Goal: Complete application form

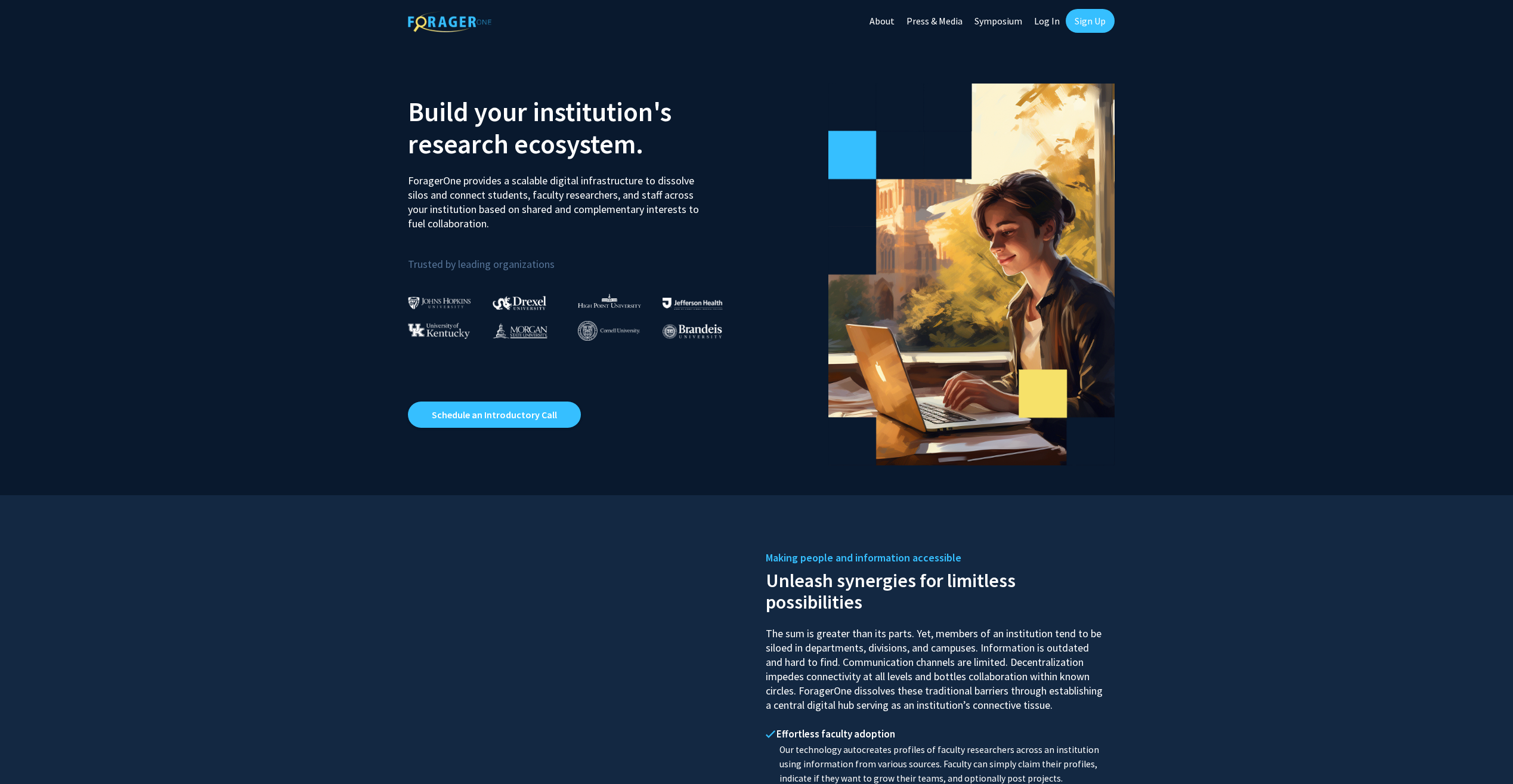
click at [1043, 26] on link "Log In" at bounding box center [1047, 21] width 38 height 42
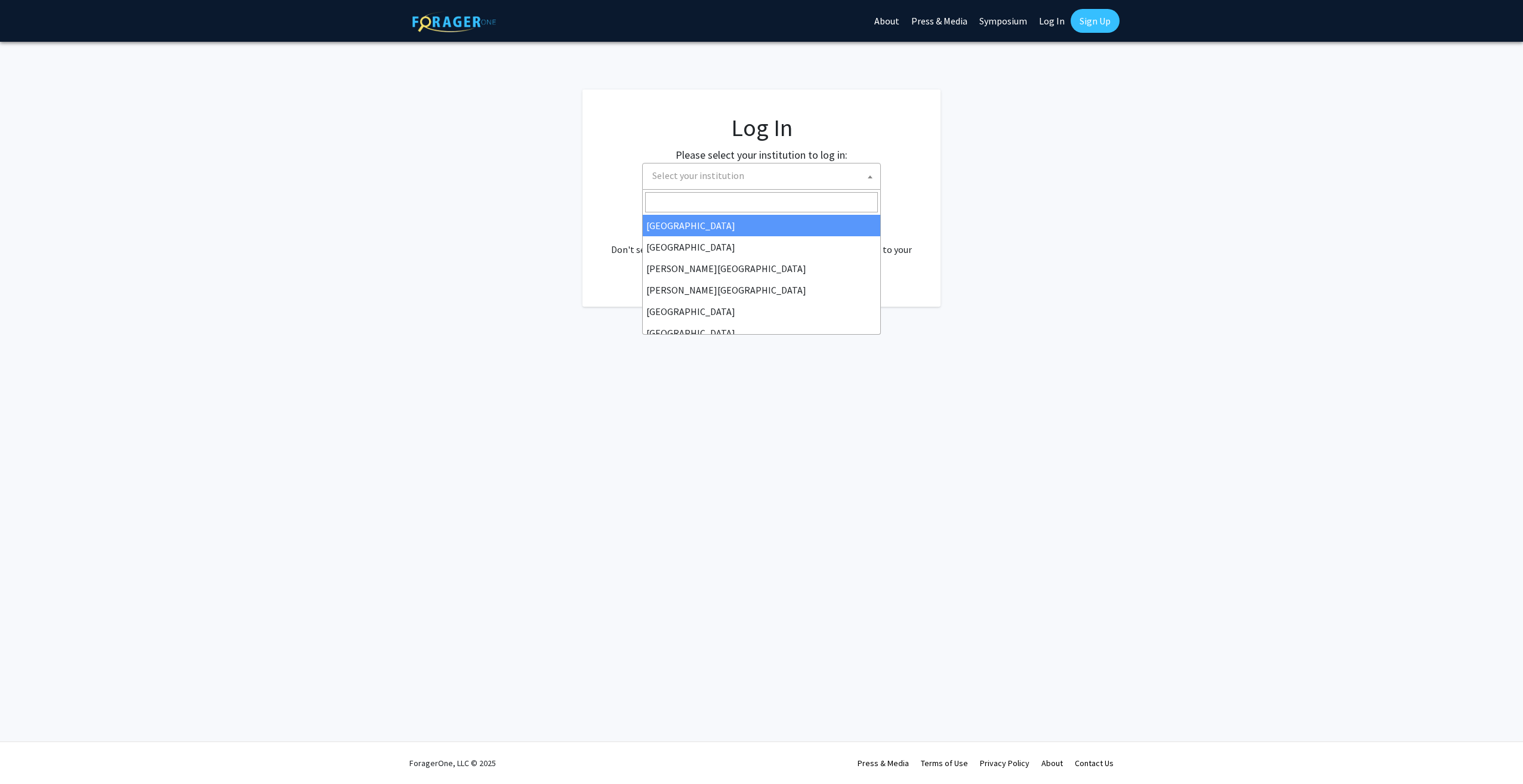
click at [834, 176] on span "Select your institution" at bounding box center [764, 176] width 233 height 24
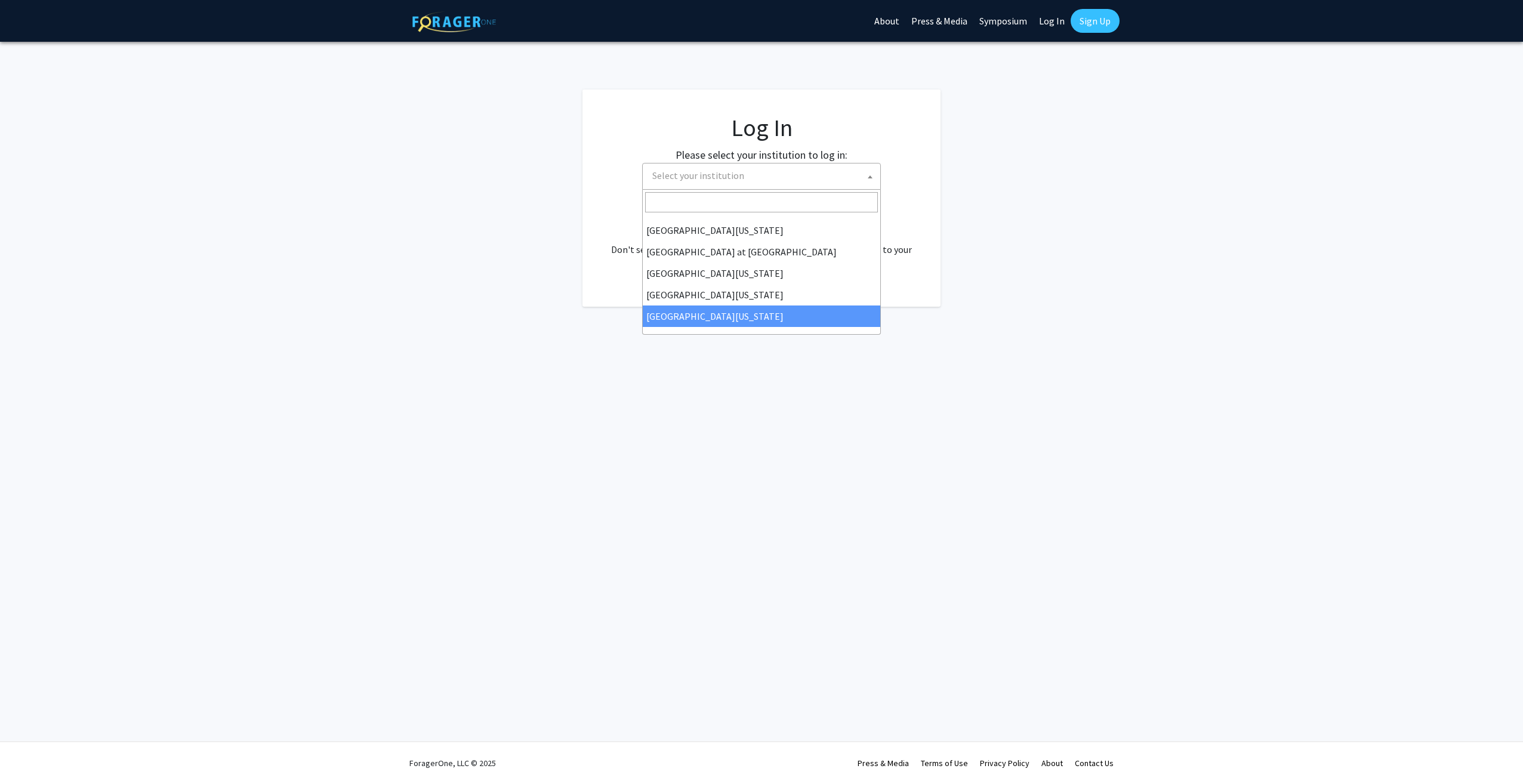
select select "33"
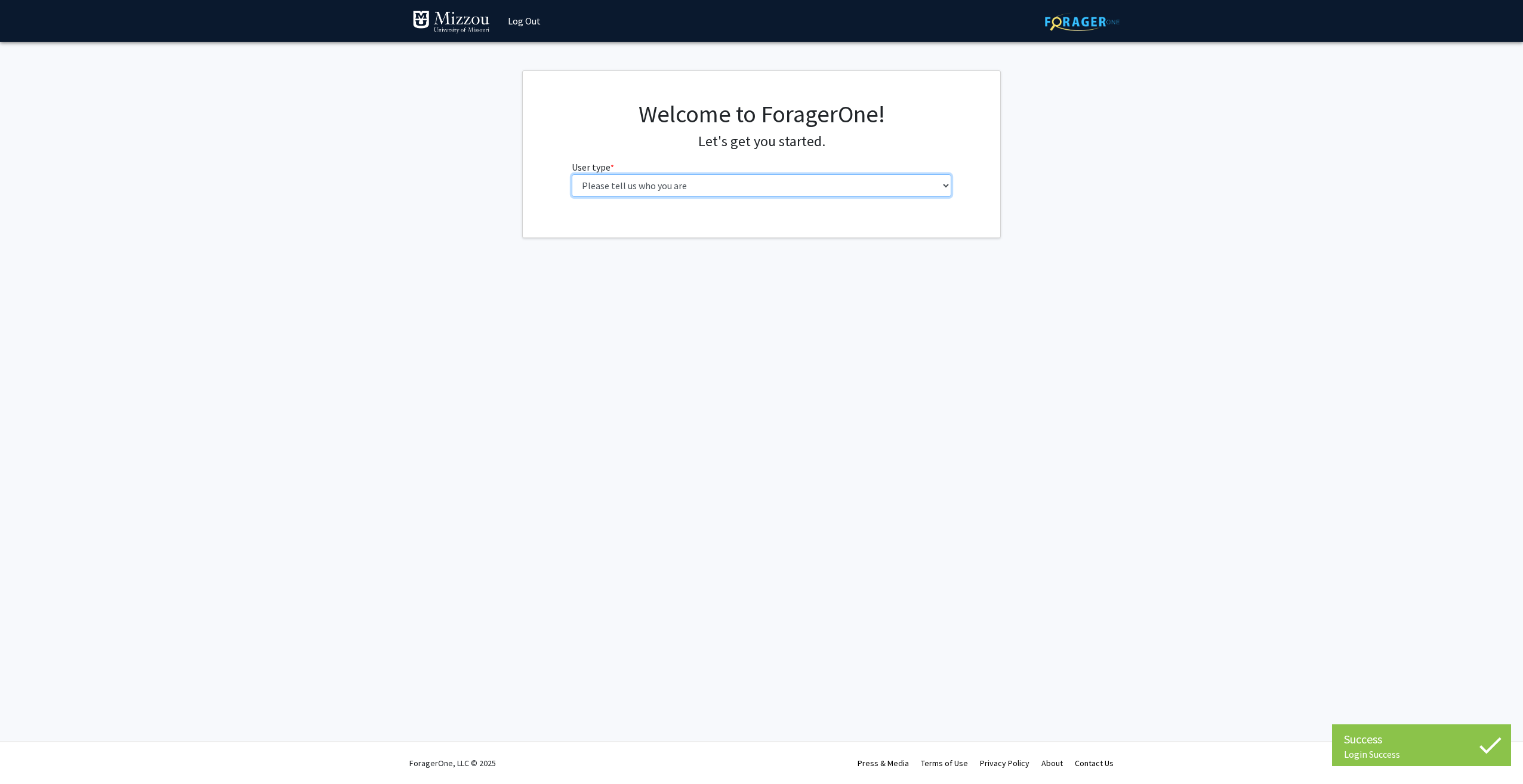
click at [798, 179] on select "Please tell us who you are Undergraduate Student Master's Student Doctoral Cand…" at bounding box center [762, 186] width 380 height 23
select select "5: faculty"
click at [572, 174] on select "Please tell us who you are Undergraduate Student Master's Student Doctoral Cand…" at bounding box center [762, 186] width 380 height 23
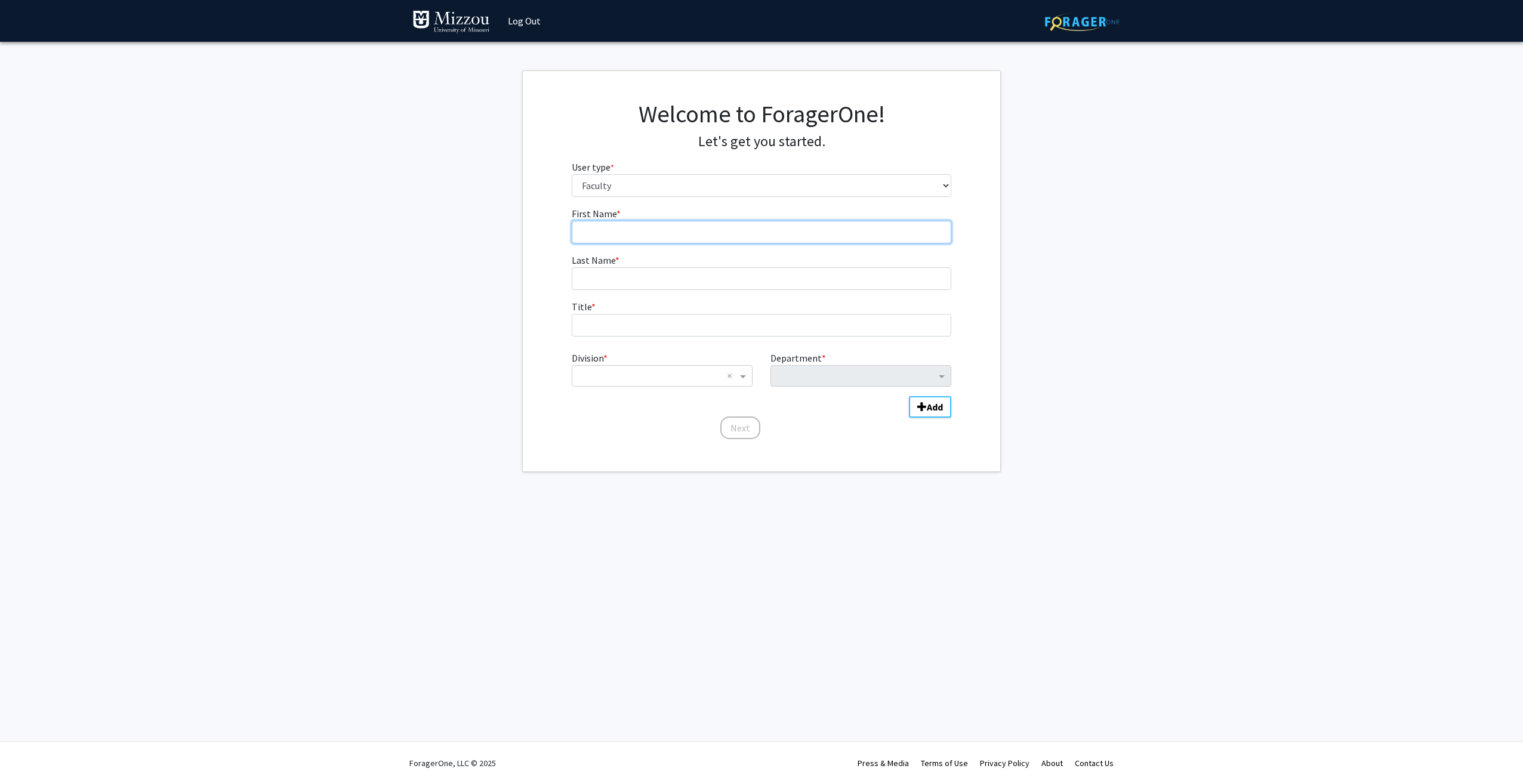
click at [737, 240] on input "First Name * required" at bounding box center [762, 232] width 380 height 23
type input "Clay"
click at [718, 273] on input "Last Name * required" at bounding box center [762, 279] width 380 height 23
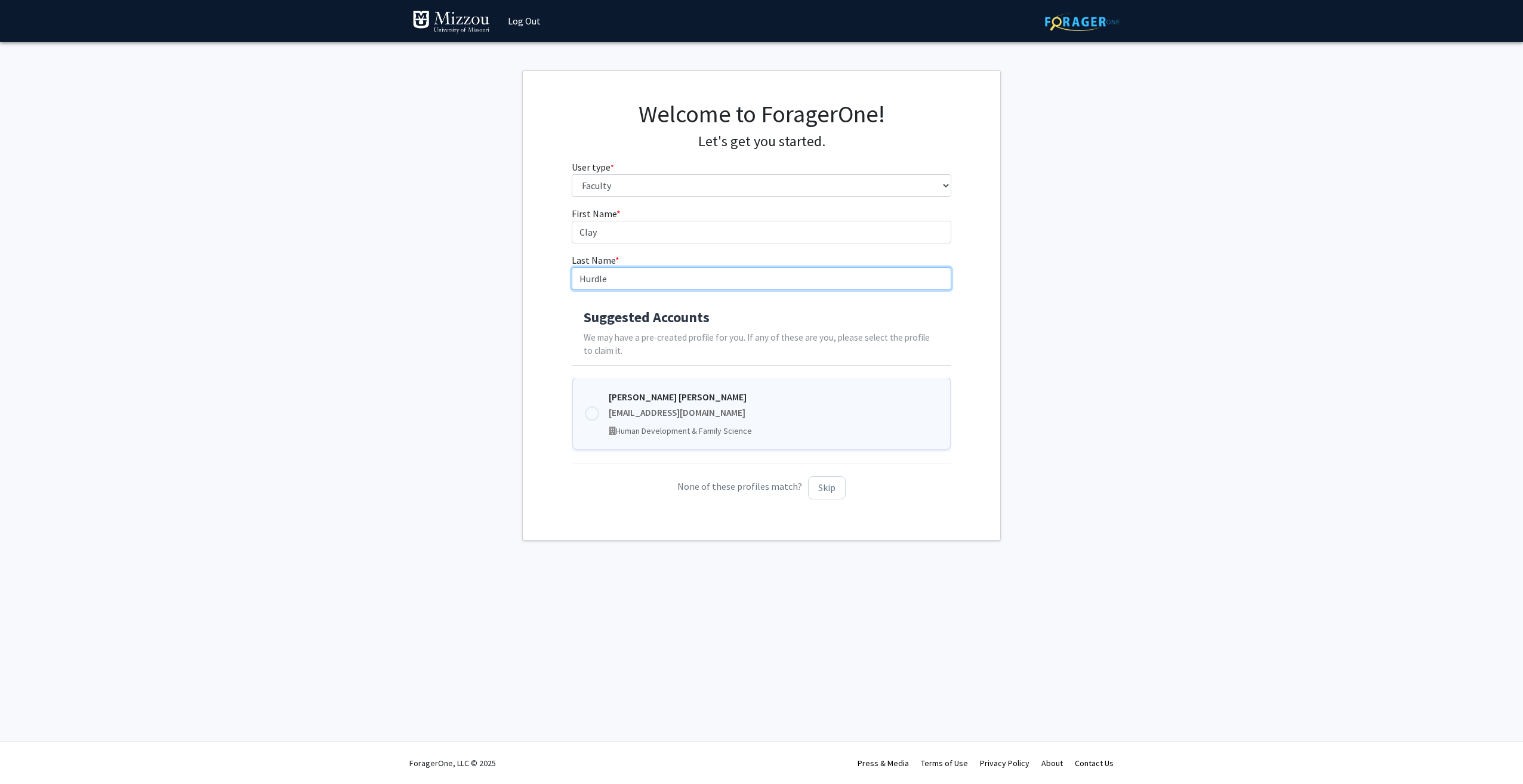
type input "Hurdle"
click at [596, 406] on div "J. Clay Hurdle jhurdle@umsystem.edu Human Development & Family Science" at bounding box center [762, 413] width 380 height 74
type input "J. Clay"
click at [769, 527] on button "Next" at bounding box center [762, 526] width 40 height 23
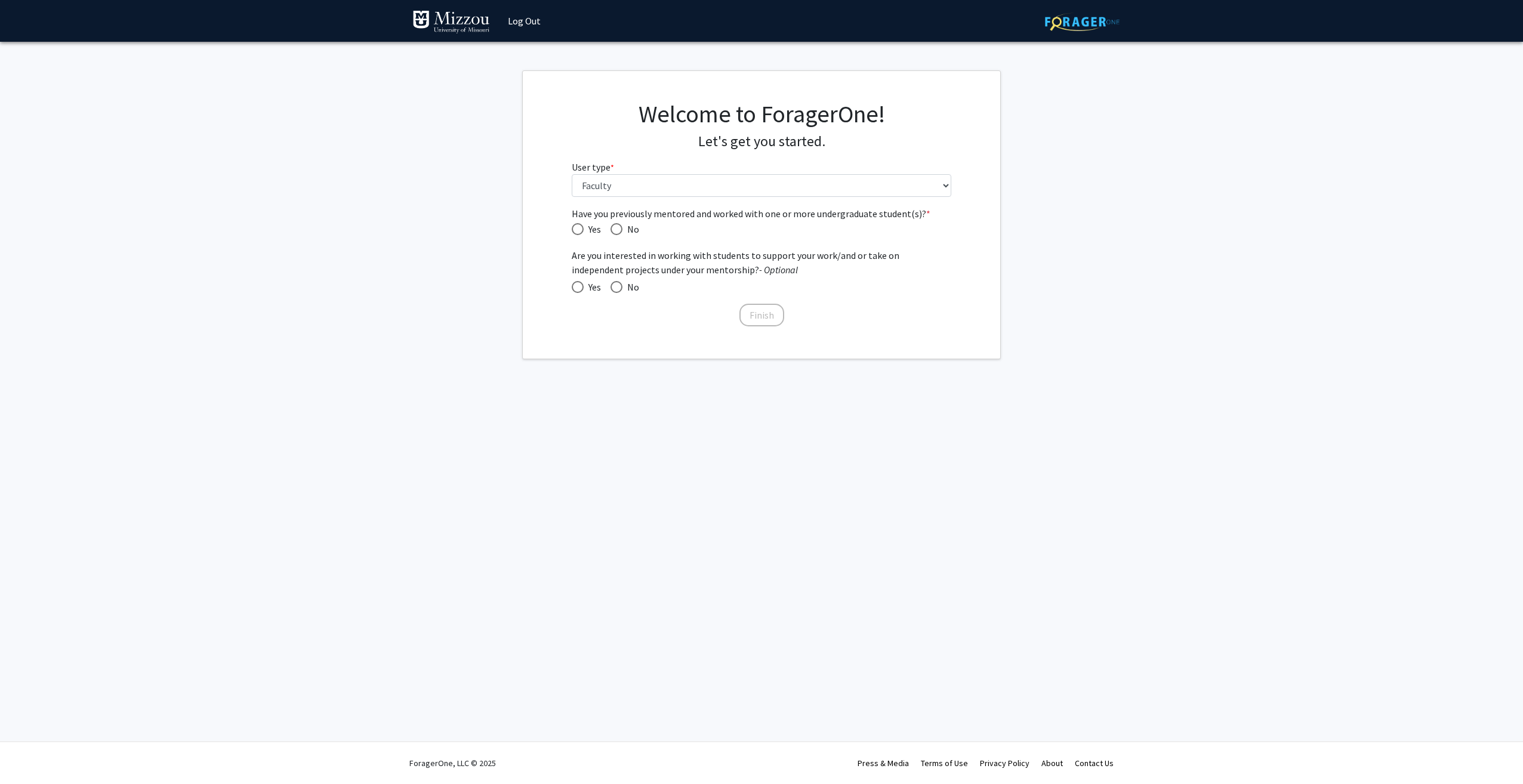
click at [617, 230] on span "Have you previously mentored and worked with one or more undergraduate student(…" at bounding box center [617, 229] width 12 height 12
click at [617, 230] on input "No" at bounding box center [617, 229] width 12 height 12
radio input "true"
click at [580, 287] on span at bounding box center [578, 287] width 12 height 12
click at [580, 287] on input "Yes" at bounding box center [578, 287] width 12 height 12
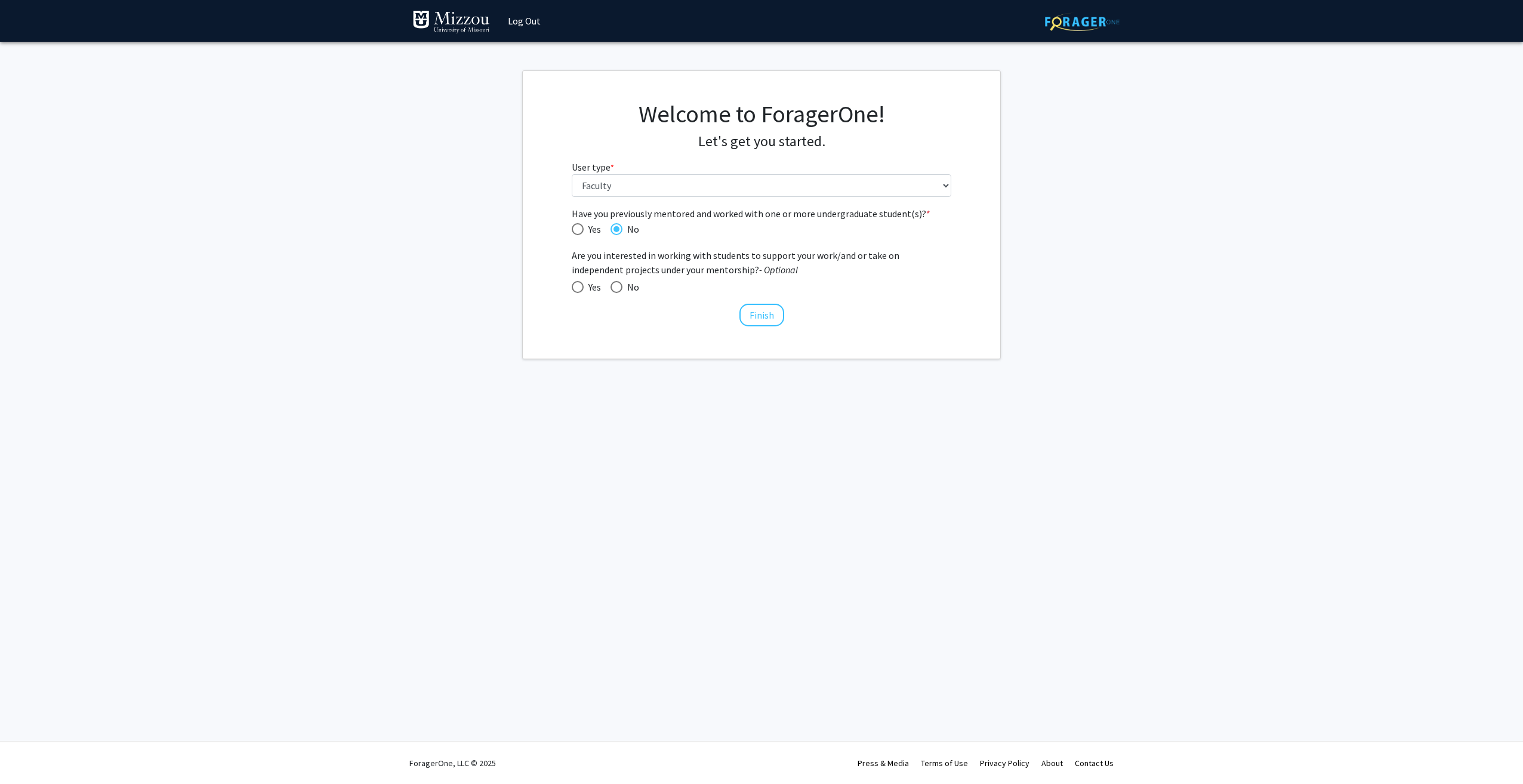
radio input "true"
click at [761, 314] on button "Finish" at bounding box center [762, 315] width 44 height 23
